Goal: Check status: Check status

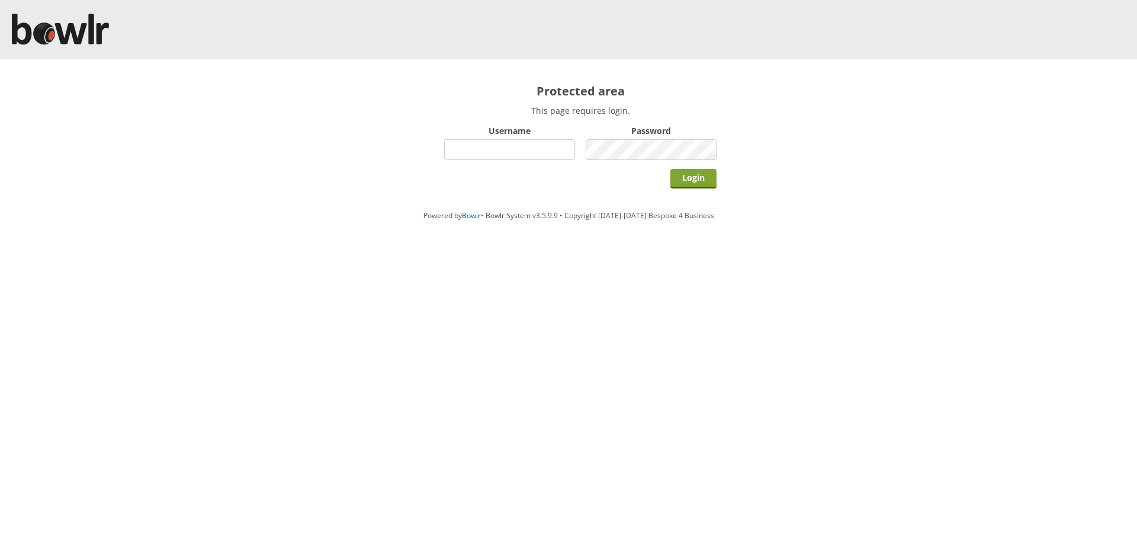
type input "hornseaindoorbowlsclub"
click at [696, 178] on input "Login" at bounding box center [694, 179] width 46 height 20
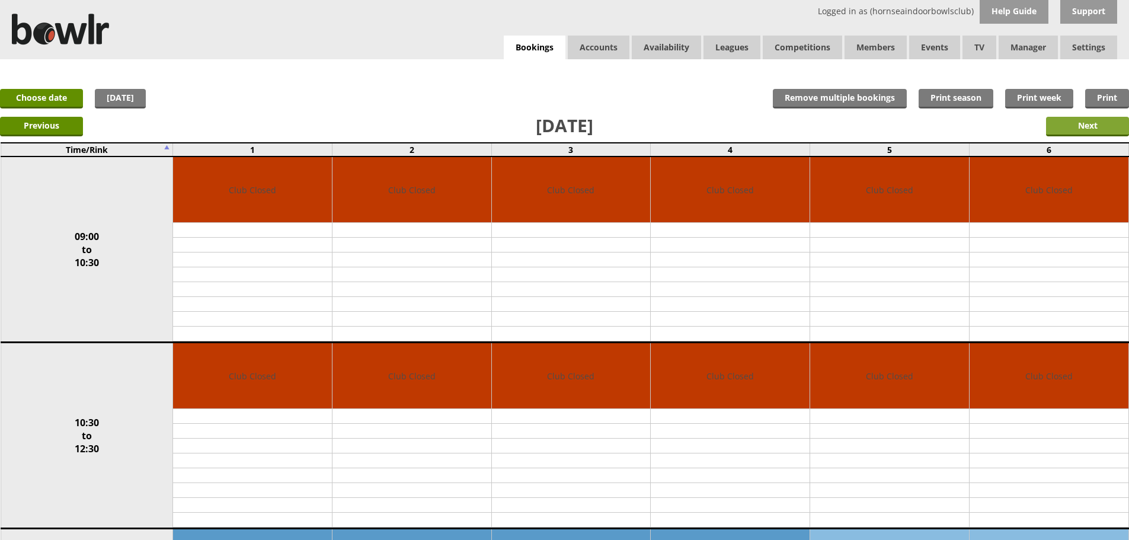
click at [1089, 125] on input "Next" at bounding box center [1087, 127] width 83 height 20
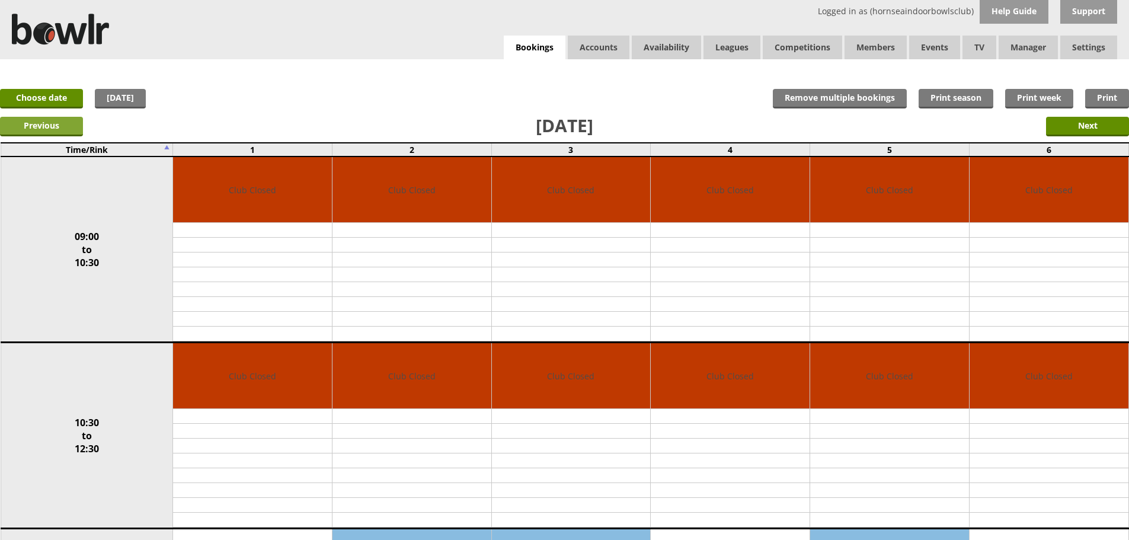
click at [43, 124] on input "Previous" at bounding box center [41, 127] width 83 height 20
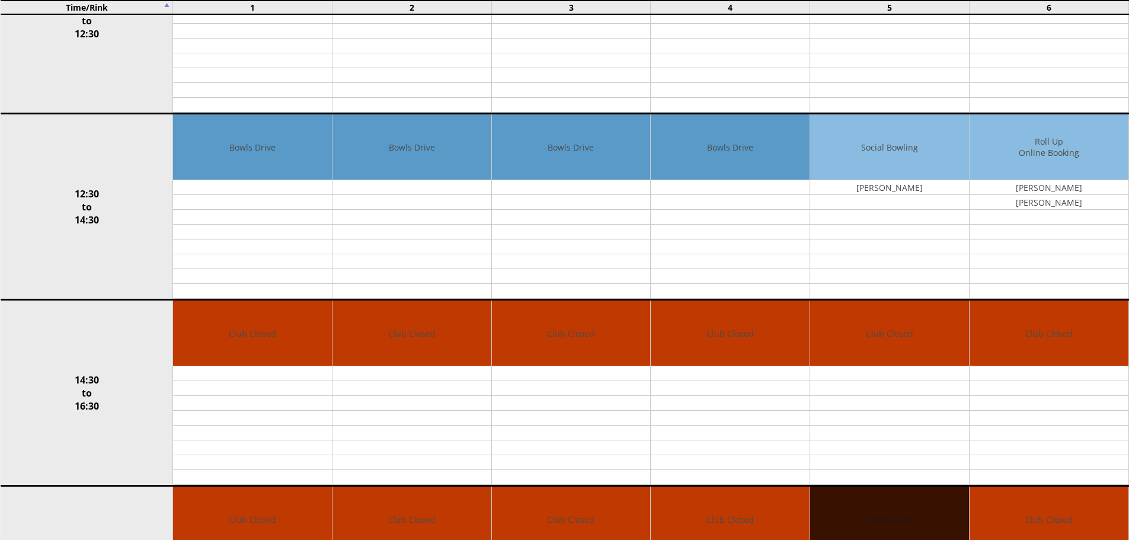
scroll to position [770, 0]
